Goal: Task Accomplishment & Management: Use online tool/utility

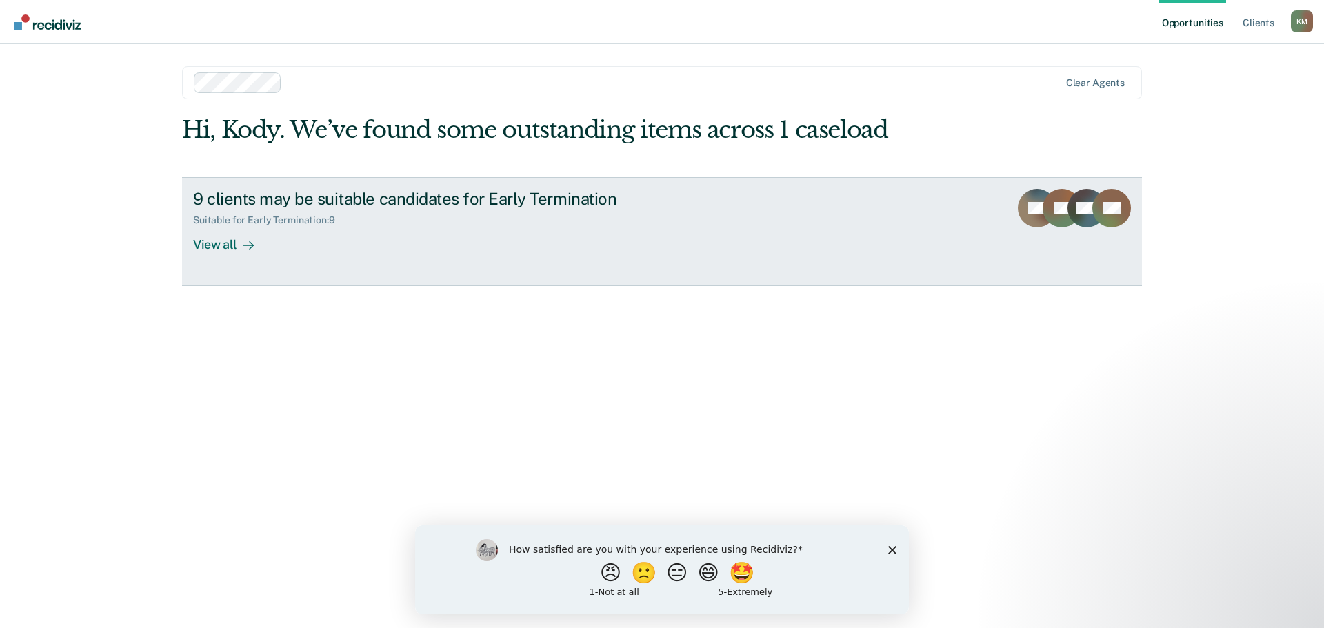
click at [236, 234] on div "View all" at bounding box center [231, 238] width 77 height 27
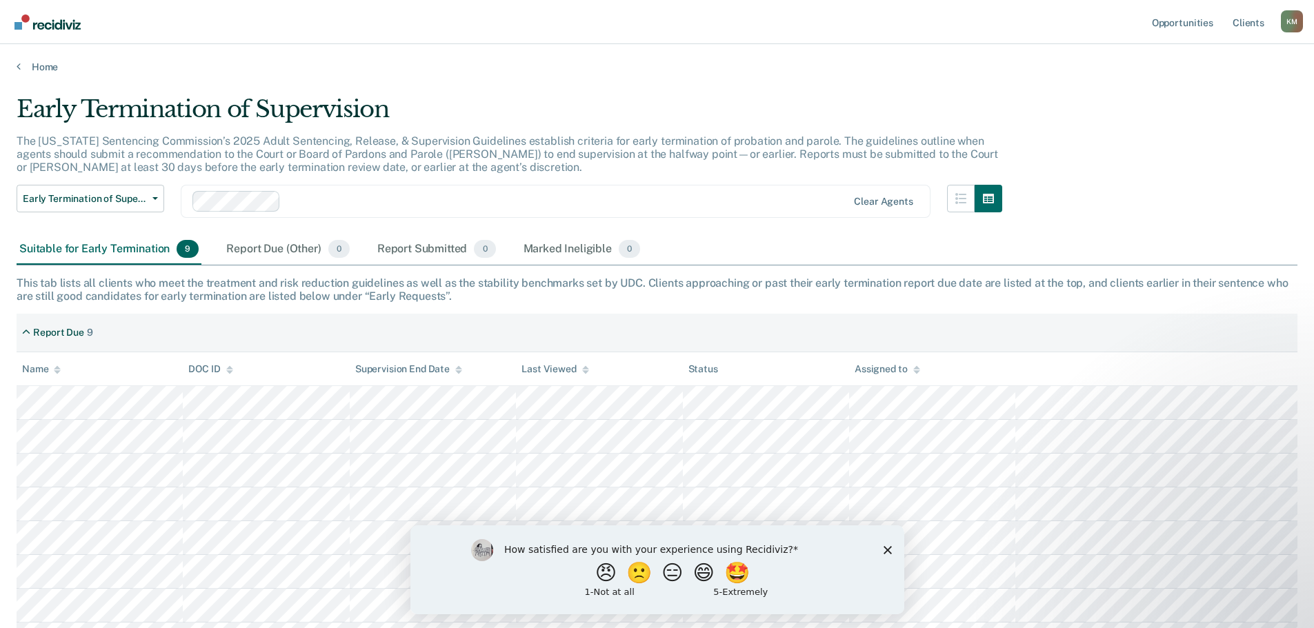
click at [892, 550] on div "How satisfied are you with your experience using Recidiviz? 😠 🙁 😑 😄 🤩 1 - Not a…" at bounding box center [657, 569] width 494 height 89
click at [885, 548] on polygon "Close survey" at bounding box center [887, 549] width 8 height 8
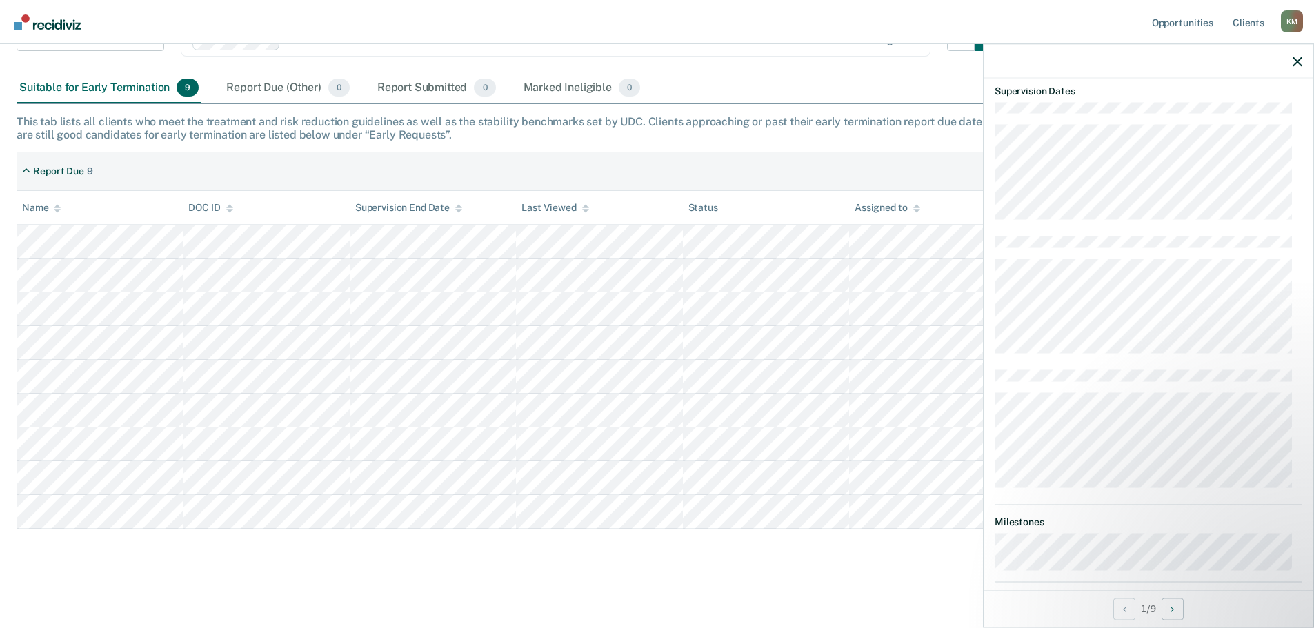
scroll to position [744, 0]
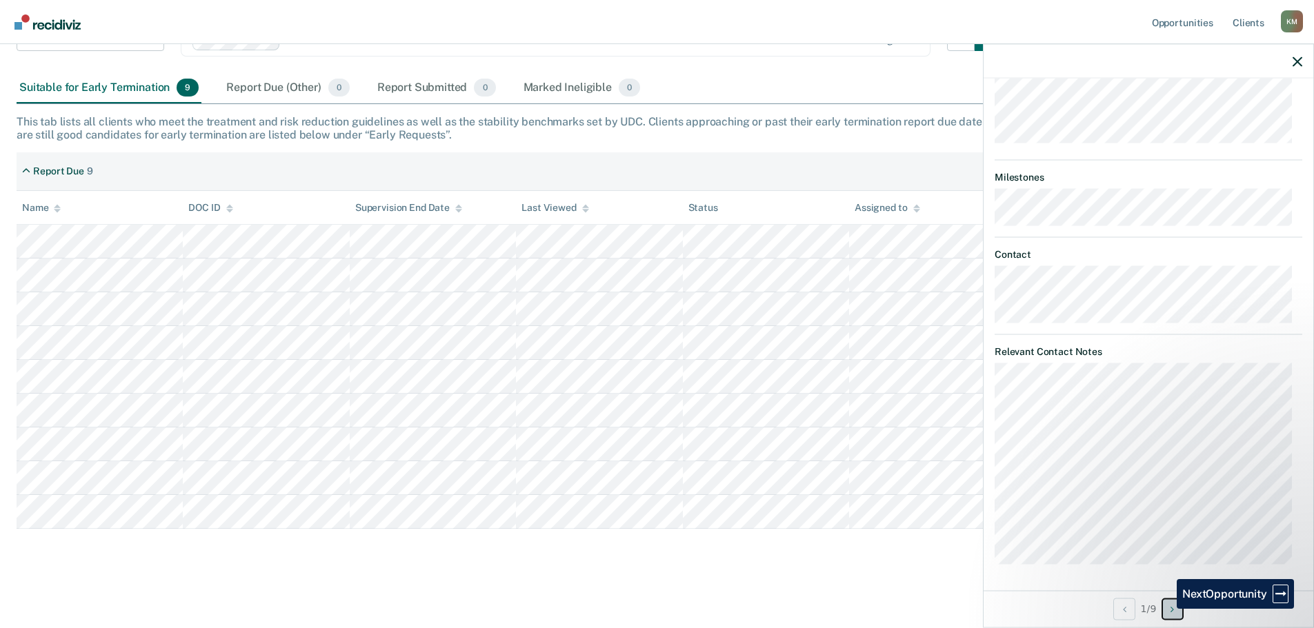
click at [1166, 609] on button "Next Opportunity" at bounding box center [1172, 609] width 22 height 22
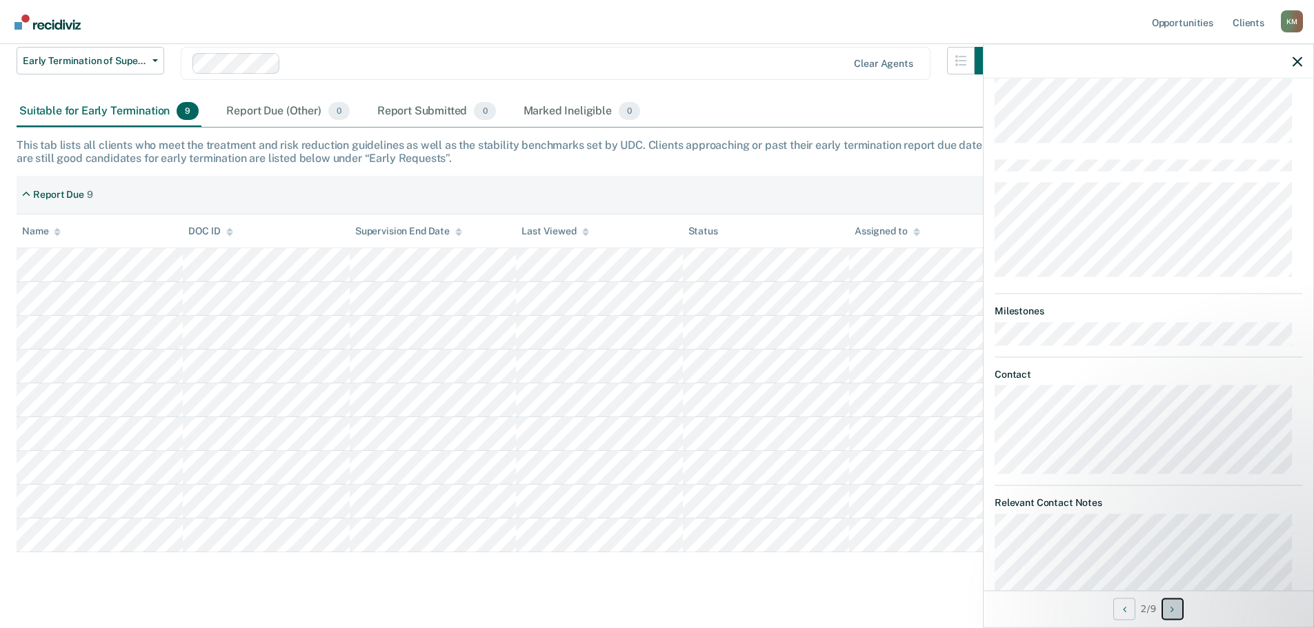
scroll to position [161, 0]
